Goal: Task Accomplishment & Management: Use online tool/utility

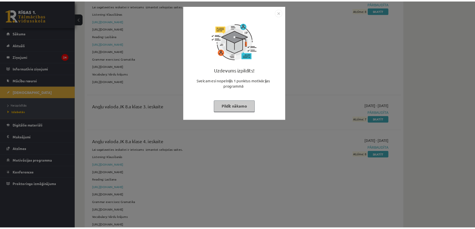
scroll to position [114, 0]
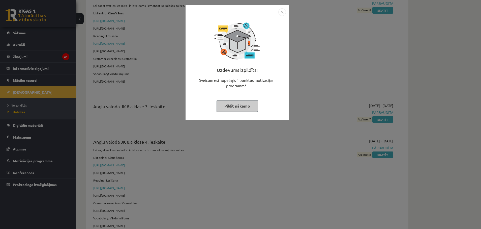
click at [246, 107] on button "Pildīt nākamo" at bounding box center [237, 106] width 41 height 12
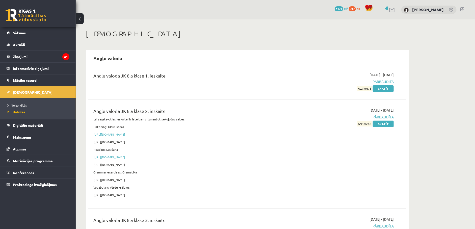
scroll to position [76, 0]
click at [24, 92] on span "[DEMOGRAPHIC_DATA]" at bounding box center [33, 92] width 40 height 5
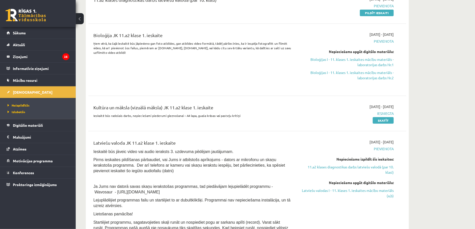
scroll to position [38, 0]
